Goal: Task Accomplishment & Management: Manage account settings

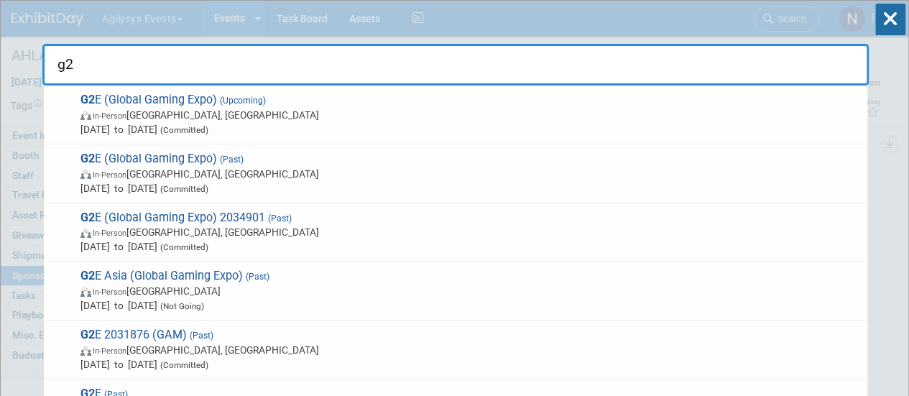
type input "g2e"
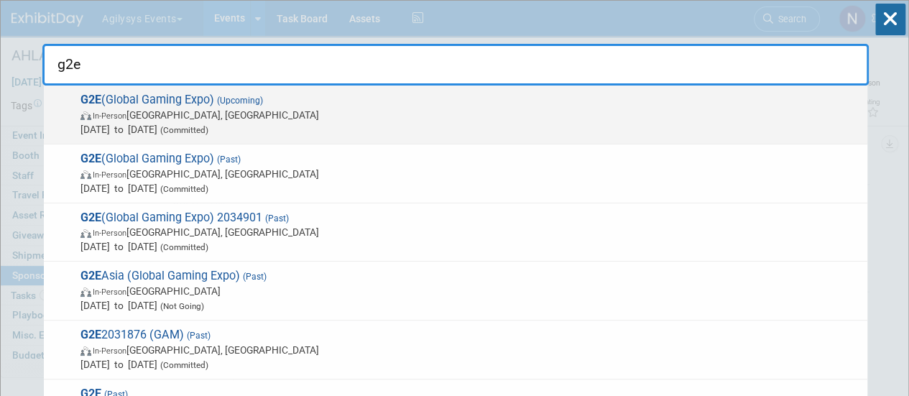
click at [699, 117] on span "In-Person [GEOGRAPHIC_DATA], [GEOGRAPHIC_DATA]" at bounding box center [471, 115] width 780 height 14
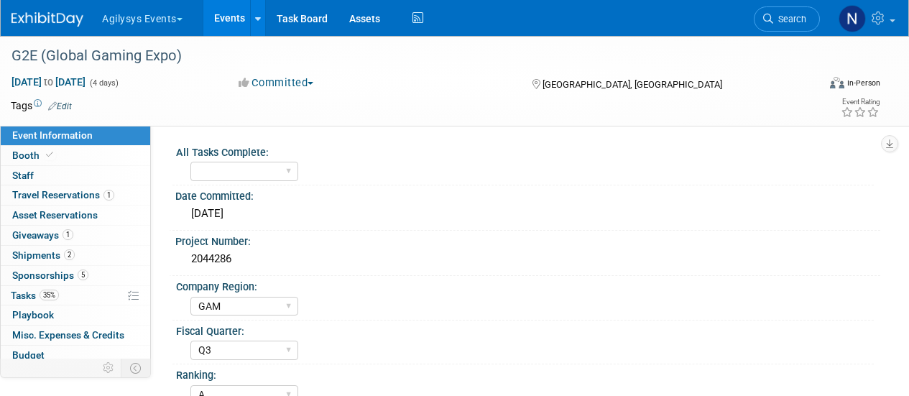
select select "GAM"
select select "Q3"
select select "A"
select select "Yes"
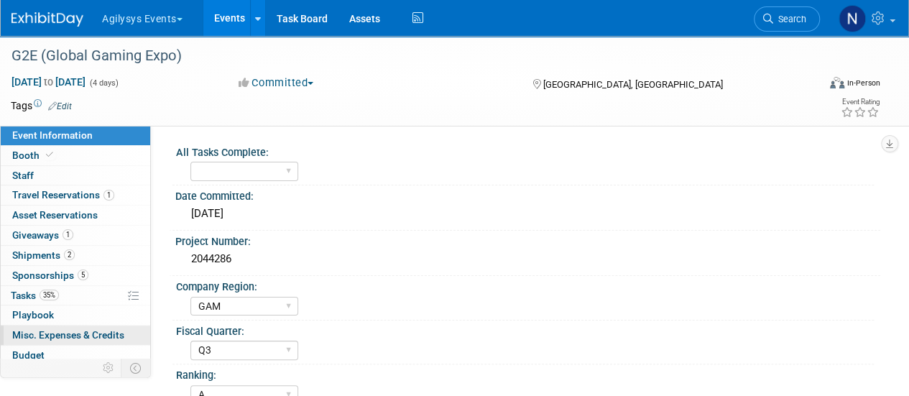
click at [65, 333] on span "Misc. Expenses & Credits 0" at bounding box center [68, 335] width 112 height 12
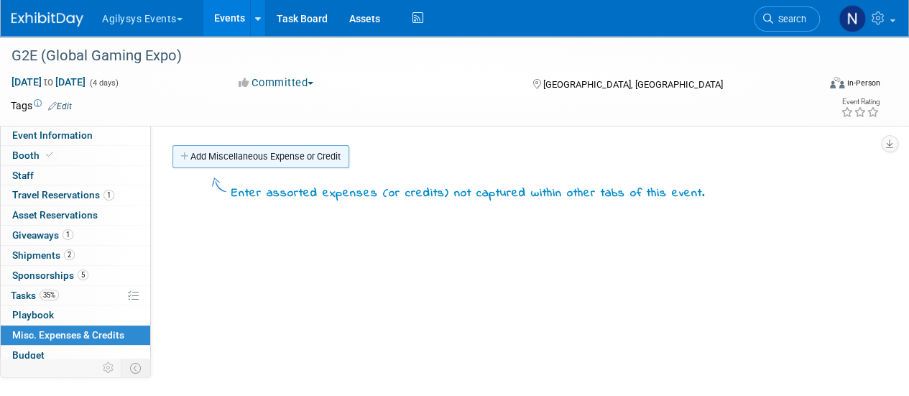
click at [263, 159] on link "Add Miscellaneous Expense or Credit" at bounding box center [261, 156] width 177 height 23
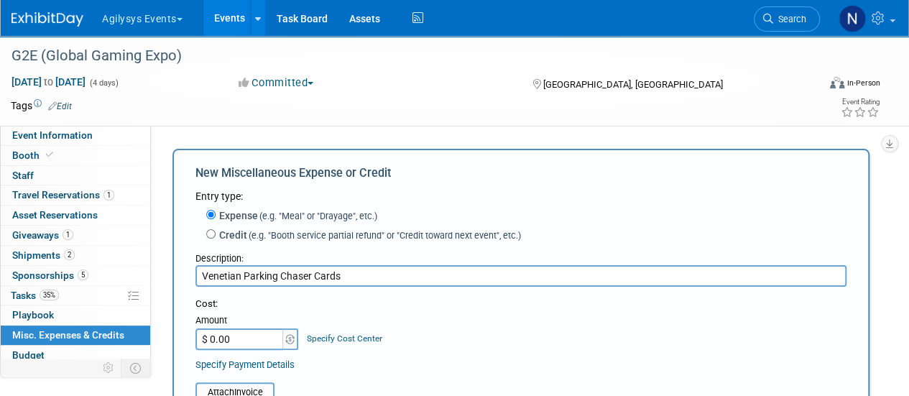
type input "Venetian Parking Chaser Cards"
type input "$ 1,000.00"
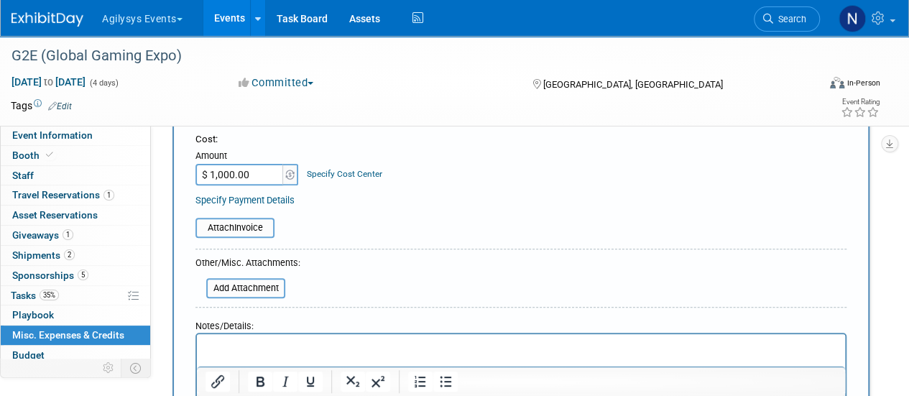
scroll to position [165, 0]
click at [263, 198] on link "Specify Payment Details" at bounding box center [245, 199] width 99 height 11
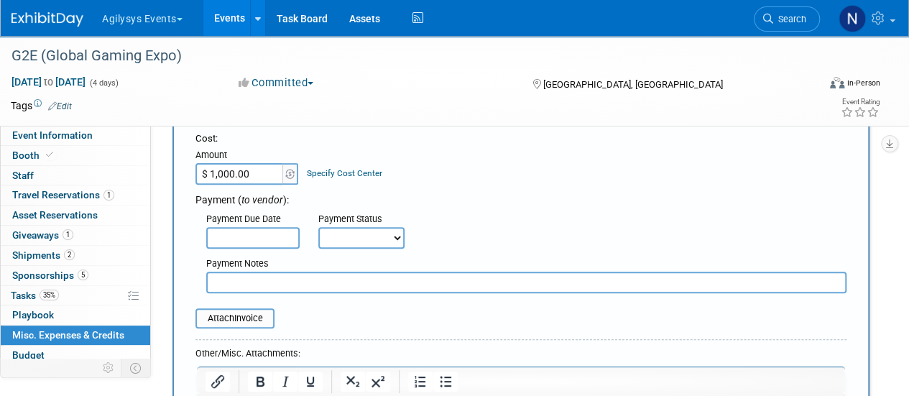
click at [263, 285] on input "text" at bounding box center [526, 283] width 641 height 22
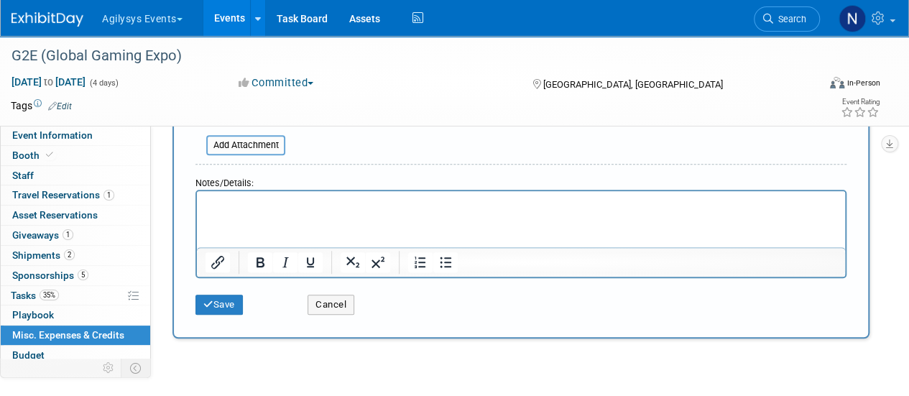
scroll to position [398, 0]
type input "Marketing P-Card"
click at [252, 211] on html at bounding box center [521, 201] width 648 height 20
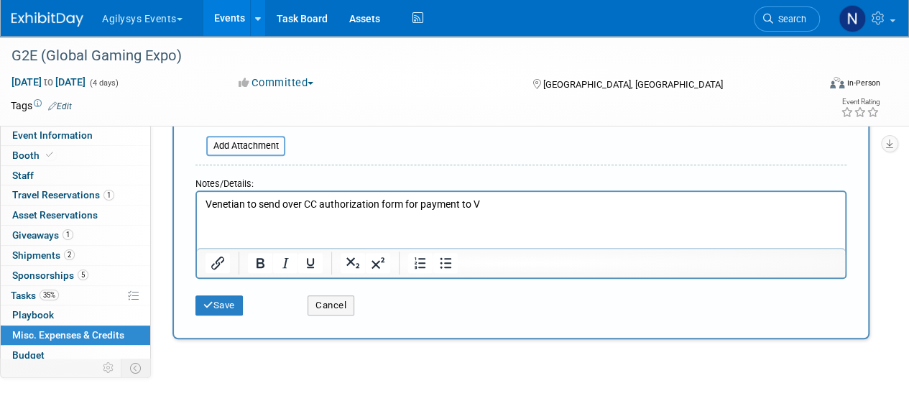
click at [223, 317] on div "Save Cancel" at bounding box center [521, 301] width 651 height 44
click at [222, 316] on div "Save Cancel" at bounding box center [521, 301] width 651 height 44
click at [219, 303] on button "Save" at bounding box center [219, 305] width 47 height 20
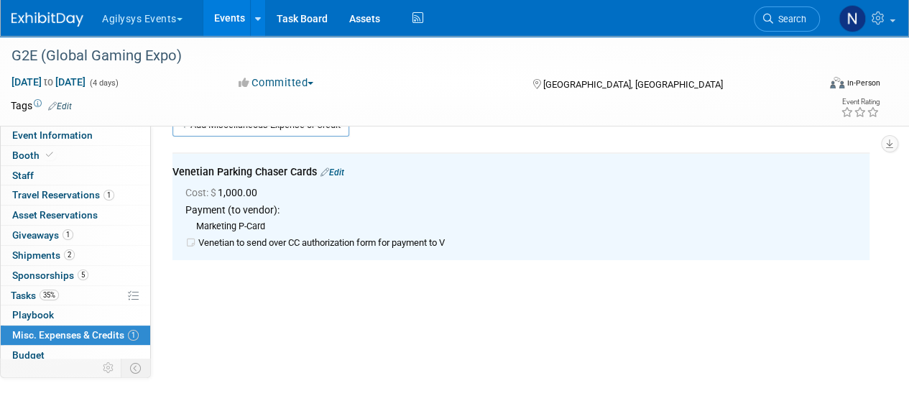
scroll to position [0, 0]
